Goal: Contribute content: Add original content to the website for others to see

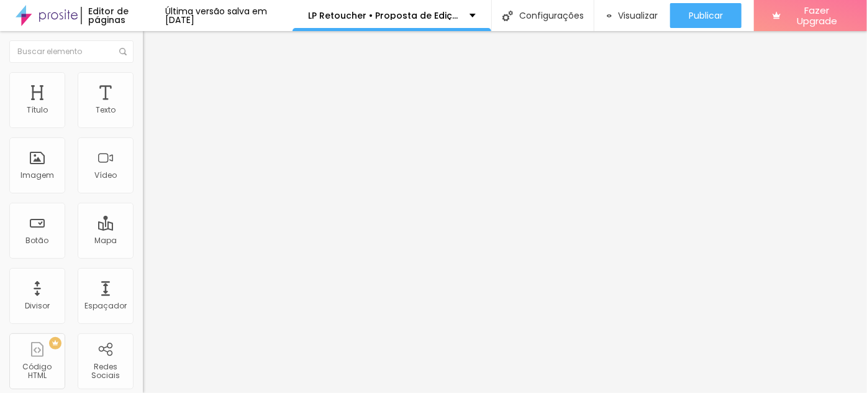
click at [143, 114] on span "Trocar imagem" at bounding box center [177, 109] width 68 height 11
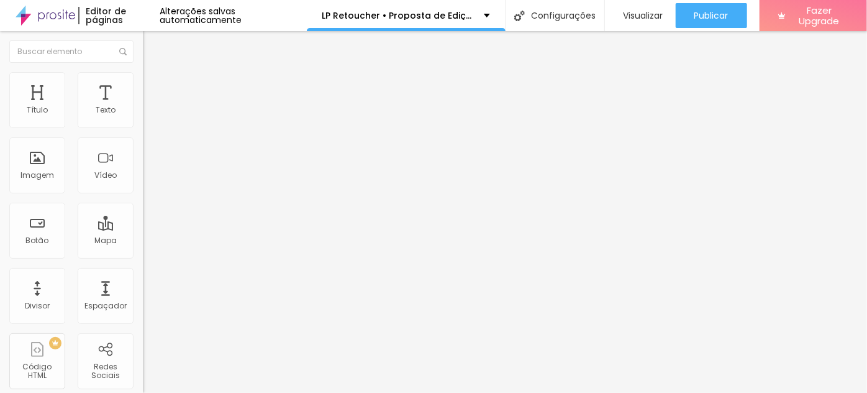
click at [143, 114] on span "Trocar imagem" at bounding box center [177, 109] width 68 height 11
click at [143, 166] on span "Trocar imagem" at bounding box center [177, 160] width 68 height 11
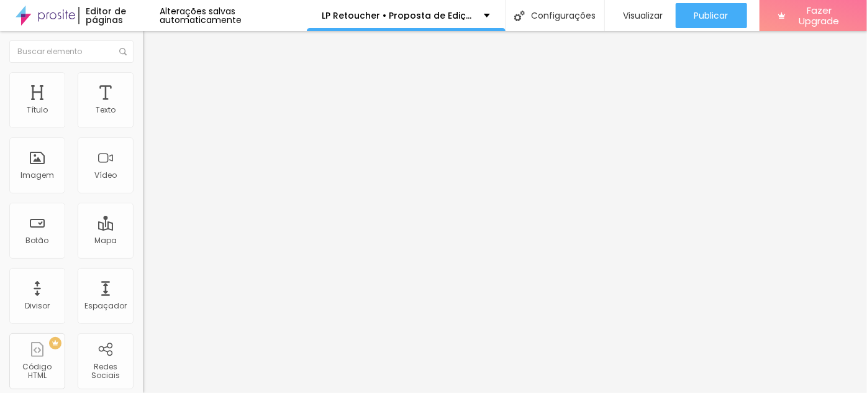
scroll to position [565, 0]
click at [143, 166] on span "Trocar imagem" at bounding box center [177, 160] width 68 height 11
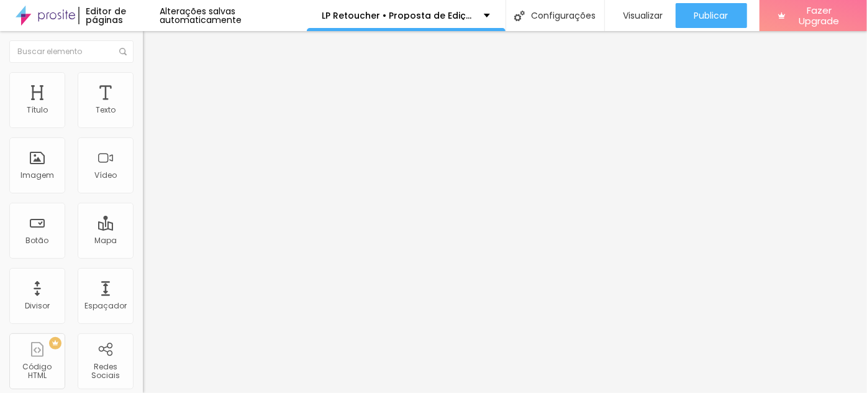
click at [143, 114] on span "Trocar imagem" at bounding box center [177, 109] width 68 height 11
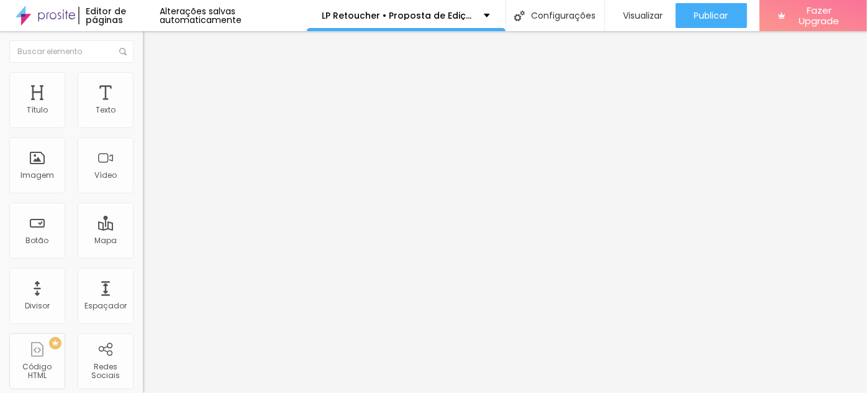
click at [143, 166] on span "Trocar imagem" at bounding box center [177, 160] width 68 height 11
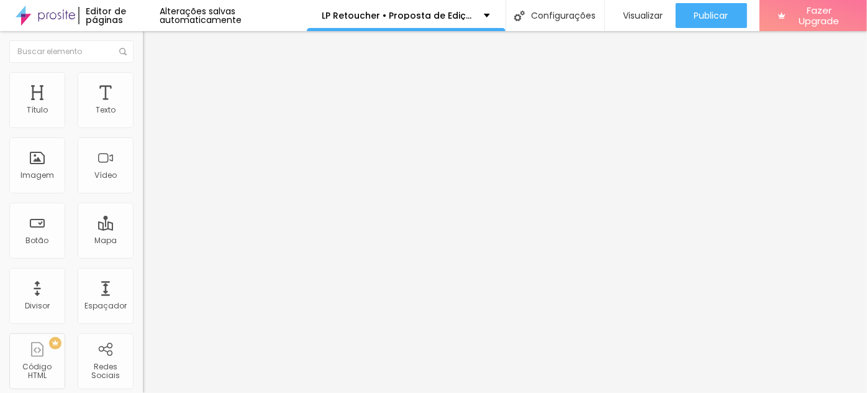
click at [143, 114] on span "Trocar imagem" at bounding box center [177, 109] width 68 height 11
click at [143, 113] on div "Trocar imagem" at bounding box center [214, 108] width 143 height 9
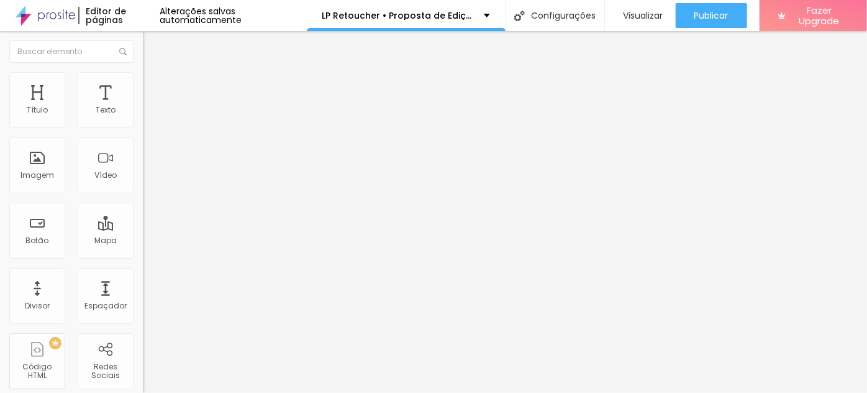
click at [143, 114] on span "Trocar imagem" at bounding box center [177, 109] width 68 height 11
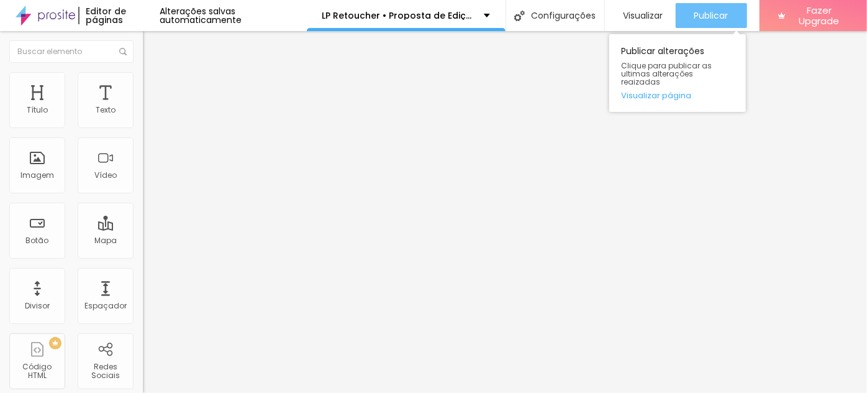
click at [724, 19] on span "Publicar" at bounding box center [712, 16] width 34 height 10
click at [723, 16] on span "Publicar" at bounding box center [712, 16] width 34 height 10
